Goal: Task Accomplishment & Management: Manage account settings

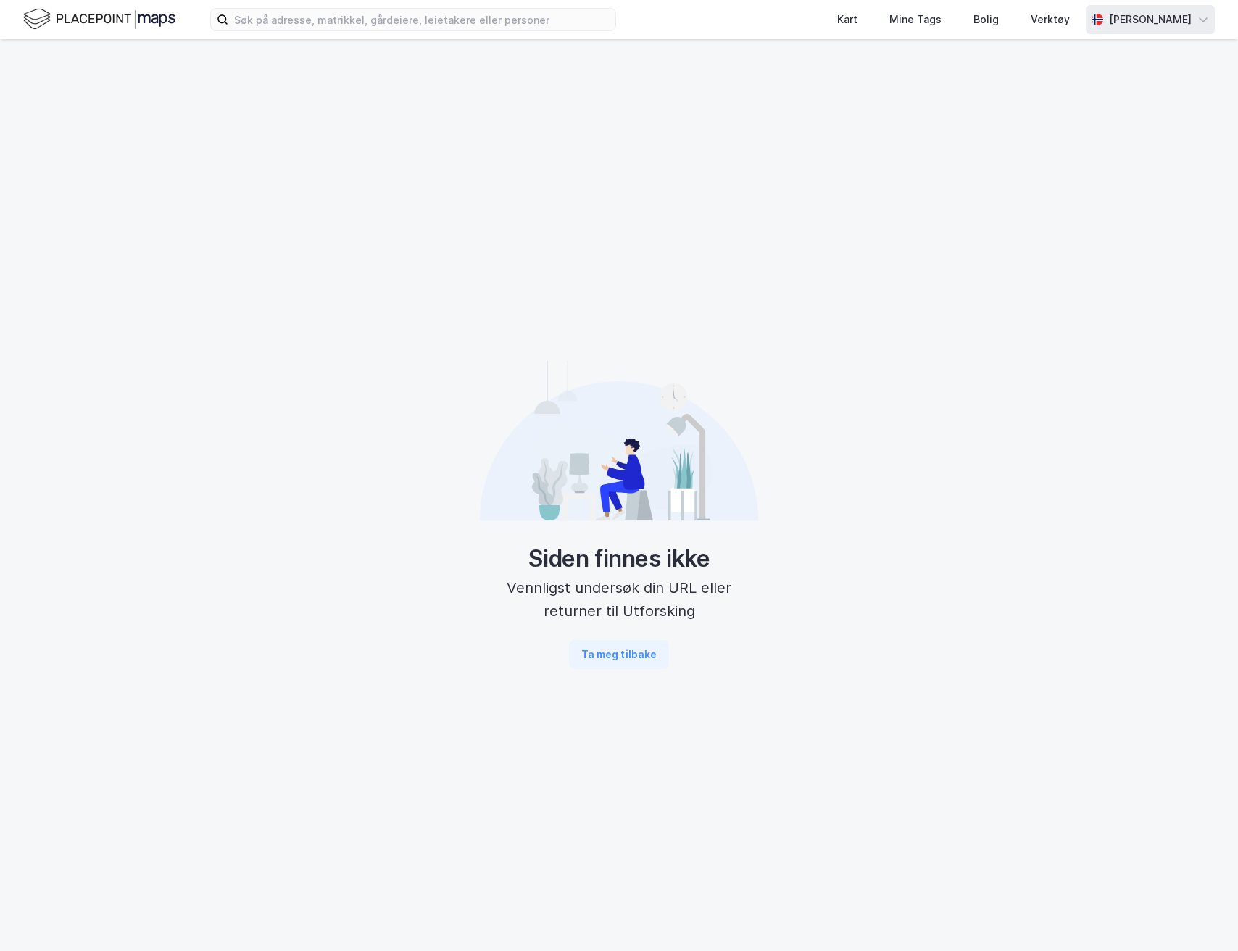
click at [1162, 22] on div "Andreas Vestavik" at bounding box center [1150, 19] width 83 height 17
click at [152, 20] on img at bounding box center [99, 19] width 152 height 25
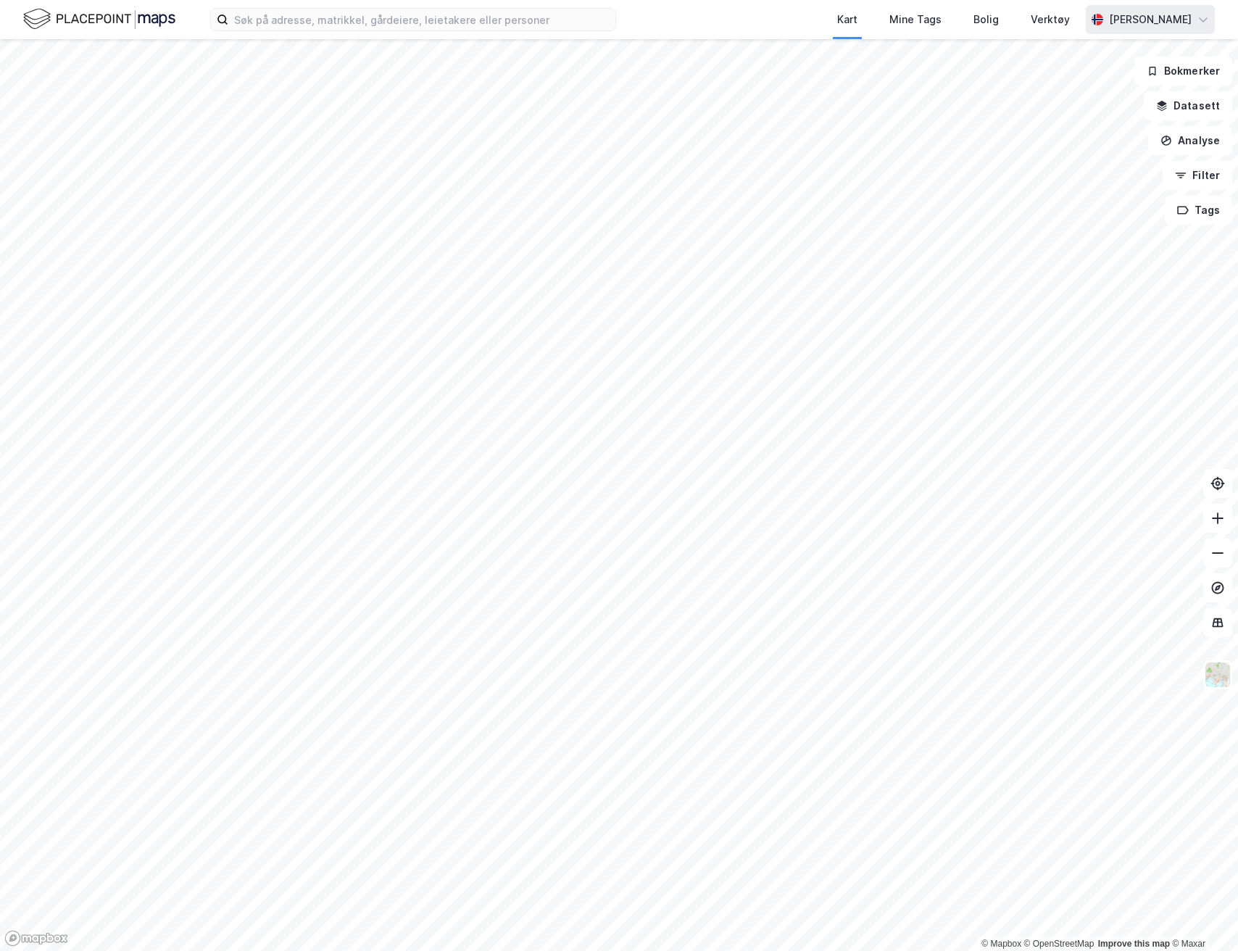
click at [1148, 25] on div "Andreas Vestavik" at bounding box center [1150, 19] width 83 height 17
click at [1120, 78] on div "Logg ut" at bounding box center [1120, 89] width 188 height 35
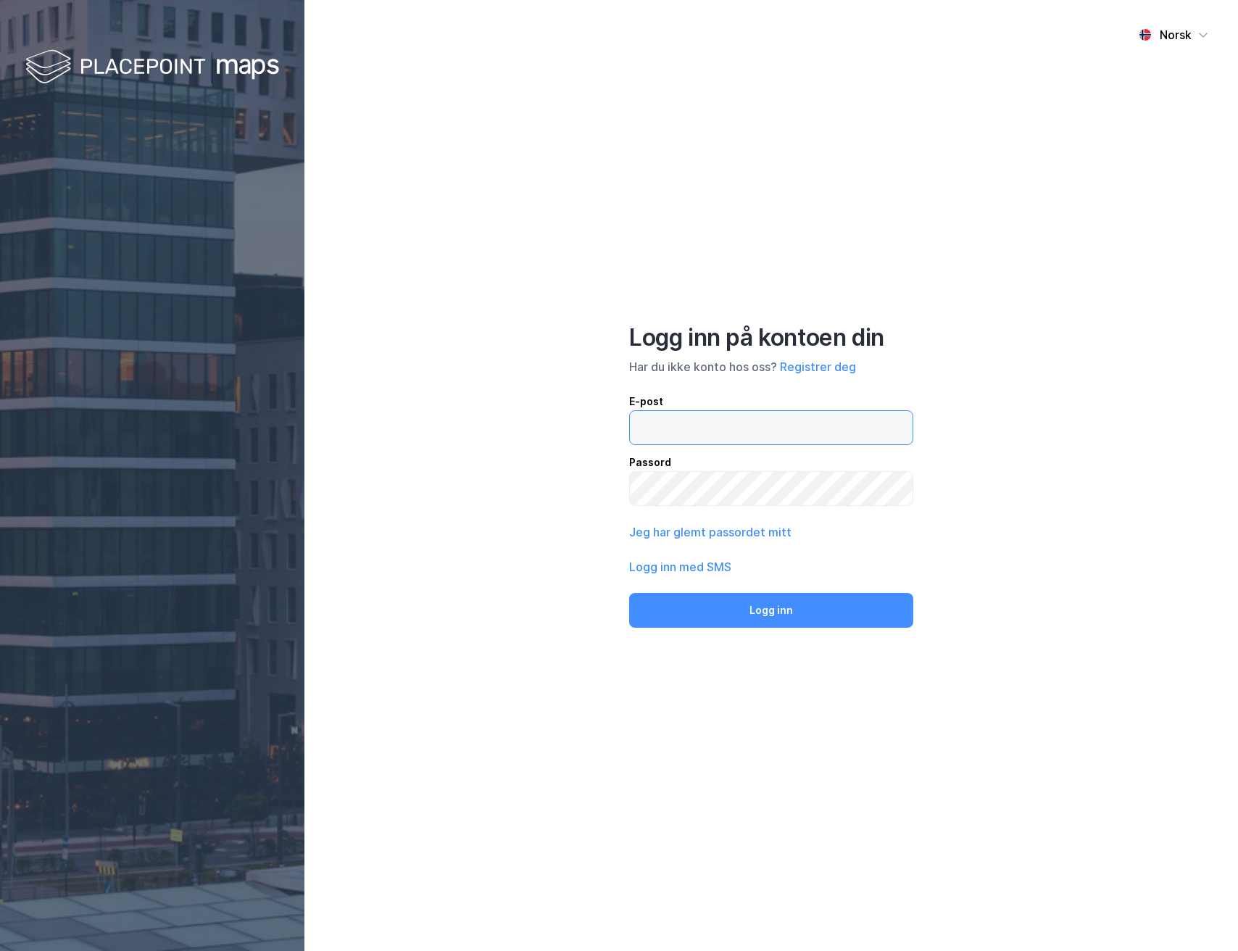
click at [810, 444] on input "email" at bounding box center [771, 427] width 283 height 33
type input "[PERSON_NAME][EMAIL_ADDRESS][DOMAIN_NAME]"
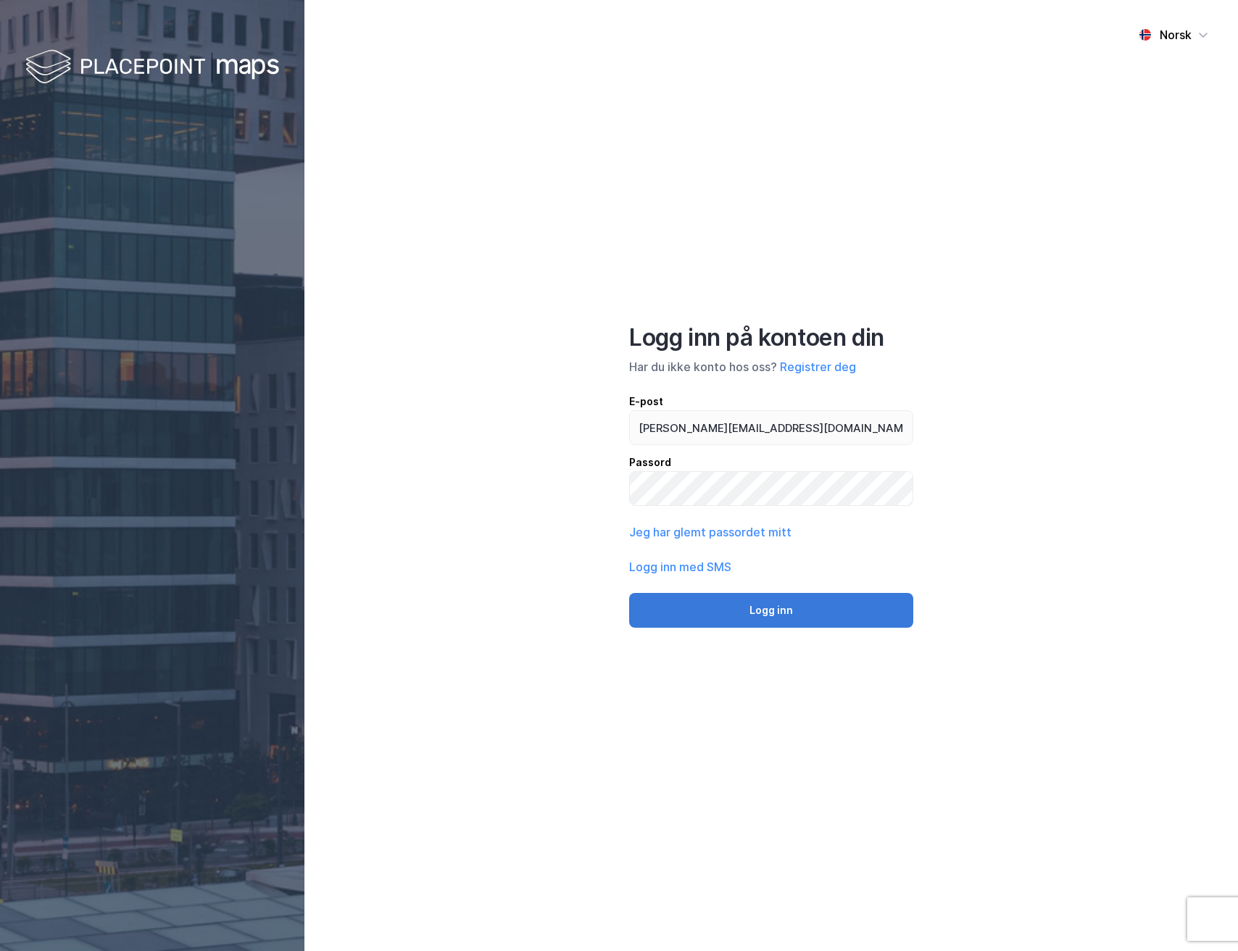
click at [819, 627] on button "Logg inn" at bounding box center [771, 610] width 284 height 35
